Goal: Task Accomplishment & Management: Use online tool/utility

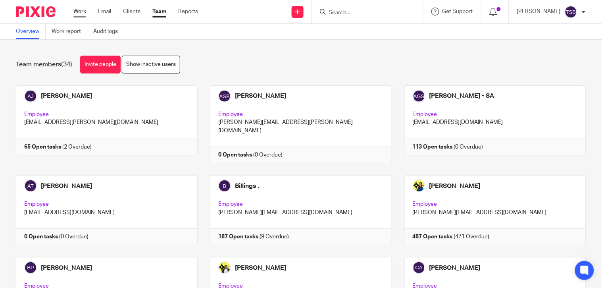
click at [77, 8] on link "Work" at bounding box center [79, 12] width 13 height 8
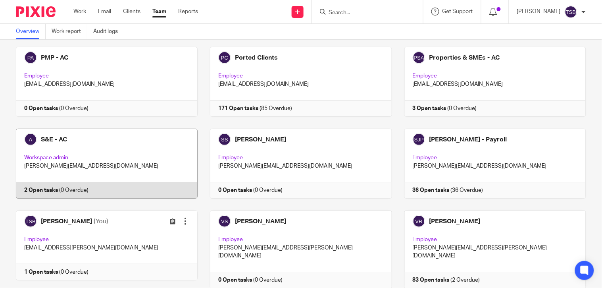
scroll to position [796, 0]
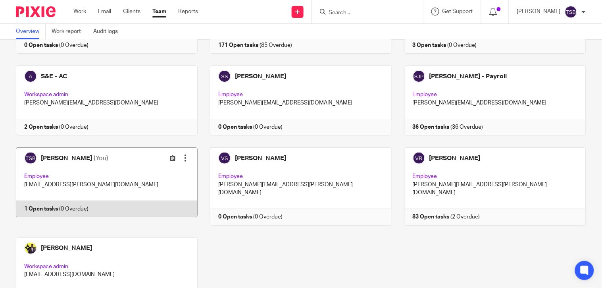
click at [50, 168] on link at bounding box center [101, 186] width 194 height 78
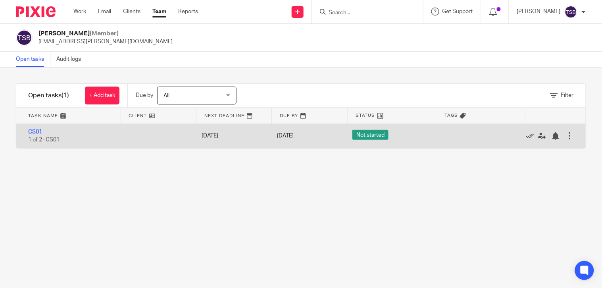
click at [33, 130] on link "CS01" at bounding box center [35, 132] width 14 height 6
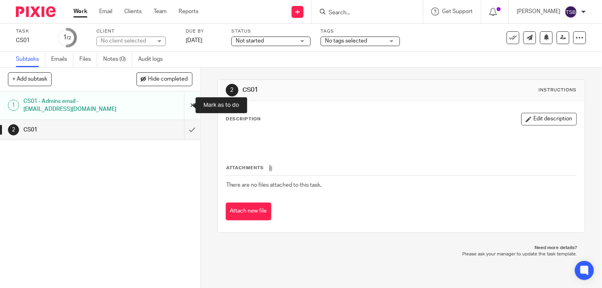
click at [181, 104] on input "submit" at bounding box center [100, 105] width 200 height 28
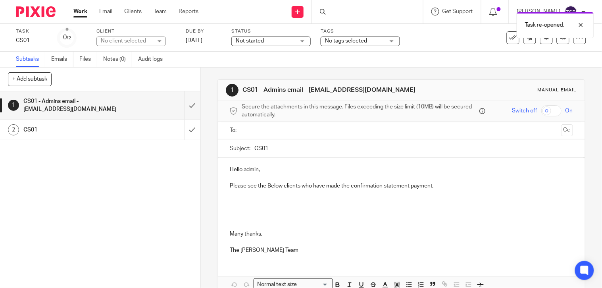
drag, startPoint x: 443, startPoint y: 191, endPoint x: 494, endPoint y: 193, distance: 51.2
click at [443, 191] on p at bounding box center [401, 210] width 343 height 40
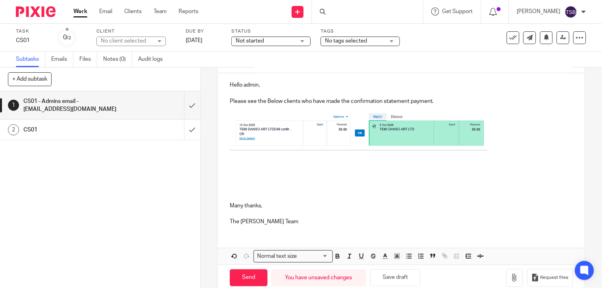
scroll to position [88, 0]
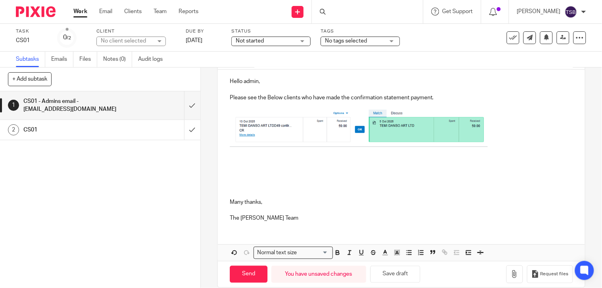
click at [268, 162] on p at bounding box center [401, 178] width 343 height 40
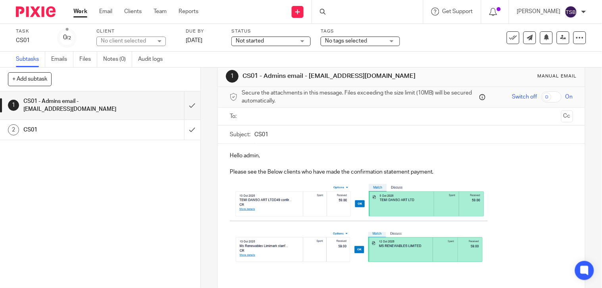
scroll to position [0, 0]
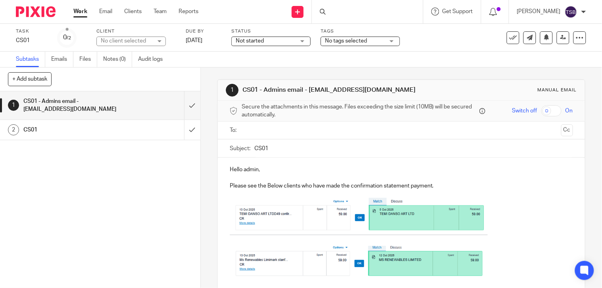
drag, startPoint x: 307, startPoint y: 89, endPoint x: 371, endPoint y: 91, distance: 63.9
click at [371, 91] on h1 "CS01 - Admins email - [EMAIL_ADDRESS][DOMAIN_NAME]" at bounding box center [331, 90] width 176 height 8
copy h1 "[EMAIL_ADDRESS][DOMAIN_NAME]"
click at [269, 133] on input "text" at bounding box center [402, 130] width 314 height 9
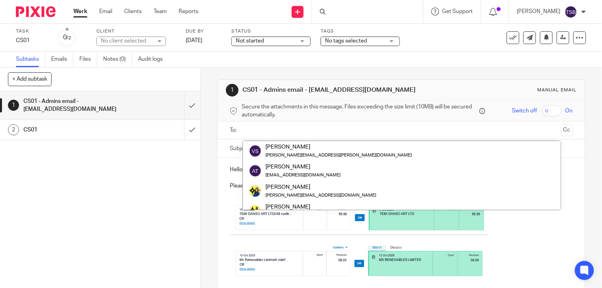
paste input "[EMAIL_ADDRESS][DOMAIN_NAME]"
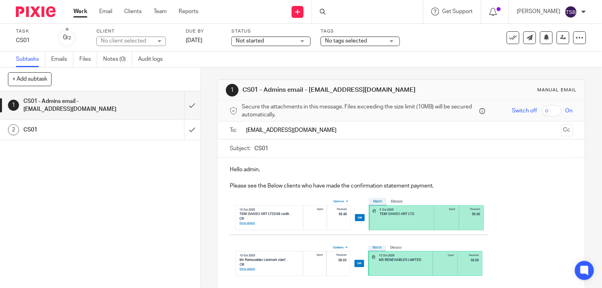
type input "[EMAIL_ADDRESS][DOMAIN_NAME]"
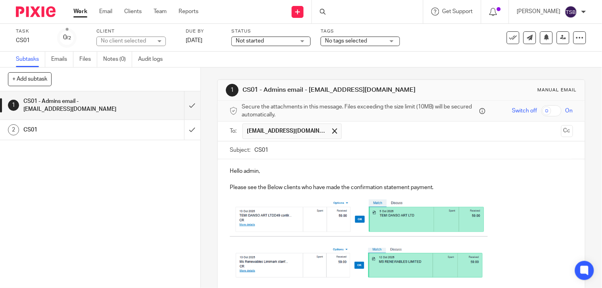
click at [546, 211] on p at bounding box center [401, 219] width 343 height 40
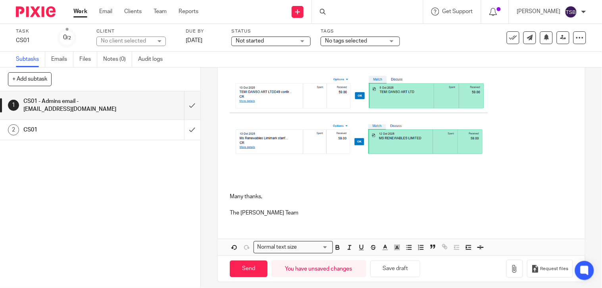
scroll to position [129, 0]
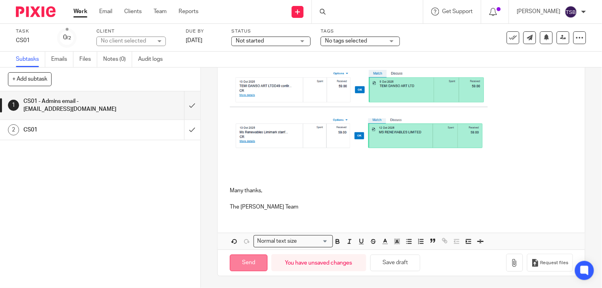
click at [245, 263] on input "Send" at bounding box center [249, 262] width 38 height 17
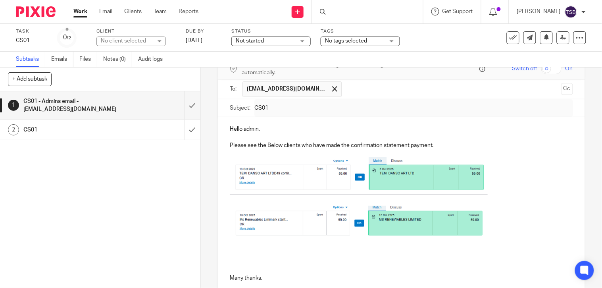
scroll to position [41, 0]
type input "Sent"
